Goal: Navigation & Orientation: Find specific page/section

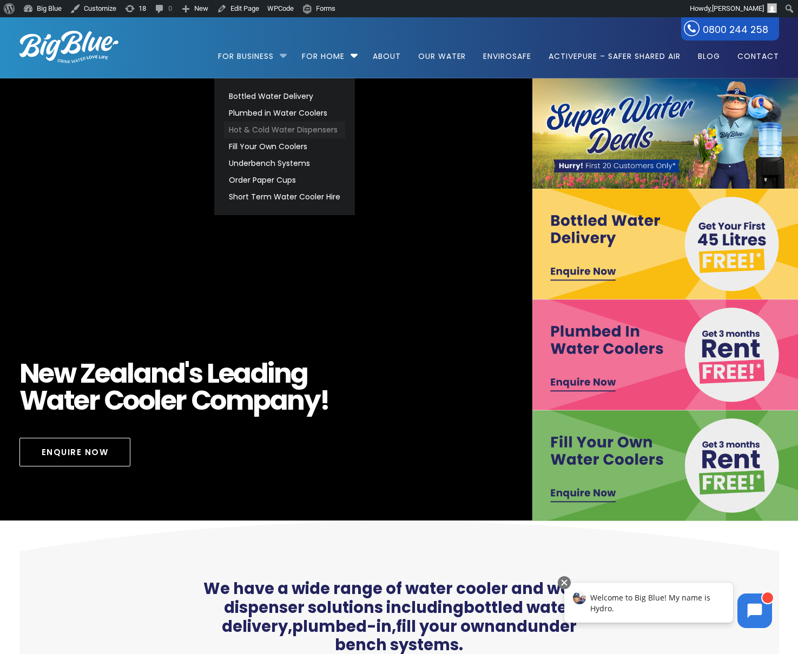
click at [256, 129] on link "Hot & Cold Water Dispensers" at bounding box center [284, 130] width 121 height 17
